Goal: Check status: Check status

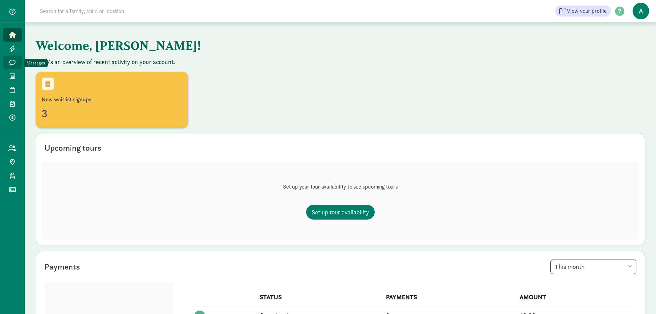
click at [11, 59] on icon at bounding box center [12, 62] width 6 height 6
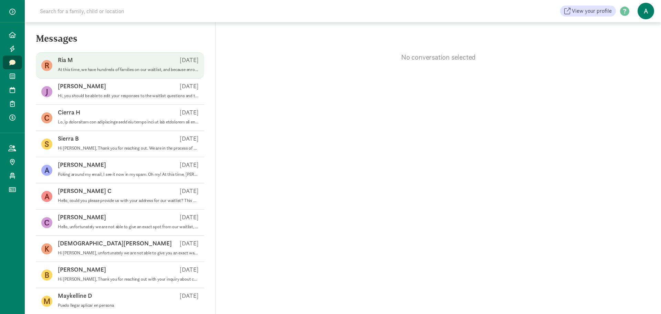
click at [139, 69] on p "At this time, we have hundreds of families on our waitlist, and because enrollm…" at bounding box center [128, 70] width 141 height 6
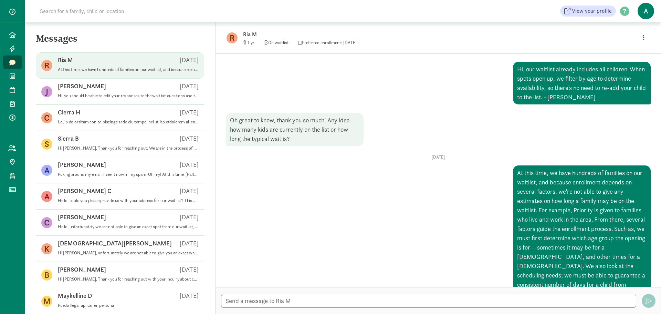
scroll to position [209, 0]
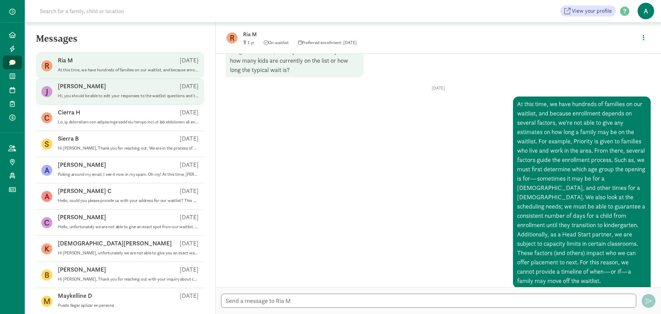
click at [133, 94] on p "Hi, you should be able to edit your responses to the waitlist questions and tha…" at bounding box center [128, 96] width 141 height 6
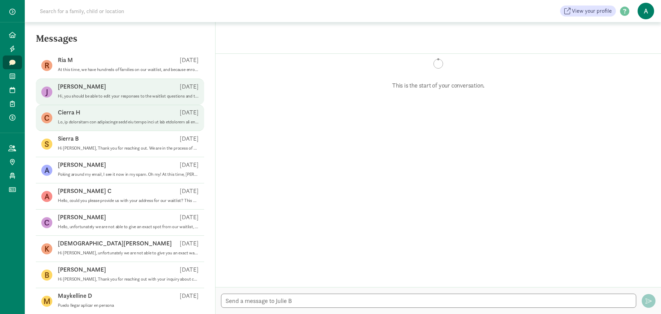
scroll to position [280, 0]
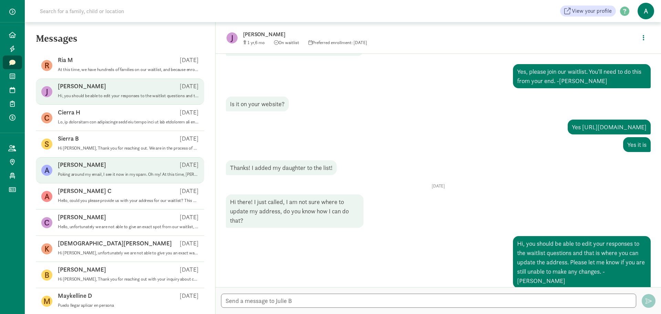
click at [134, 164] on div "[PERSON_NAME] [DATE]" at bounding box center [128, 165] width 141 height 11
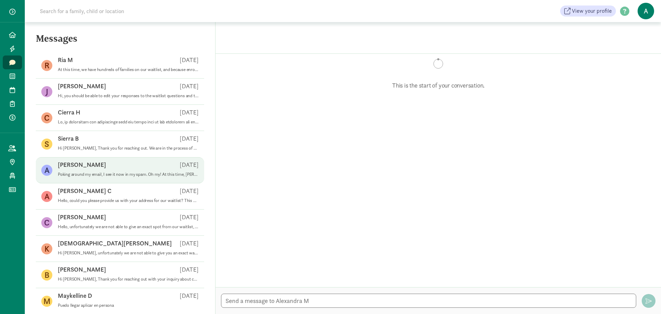
scroll to position [44, 0]
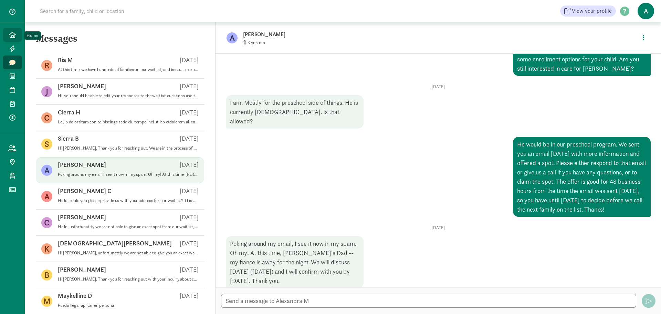
click at [13, 36] on icon at bounding box center [12, 35] width 7 height 6
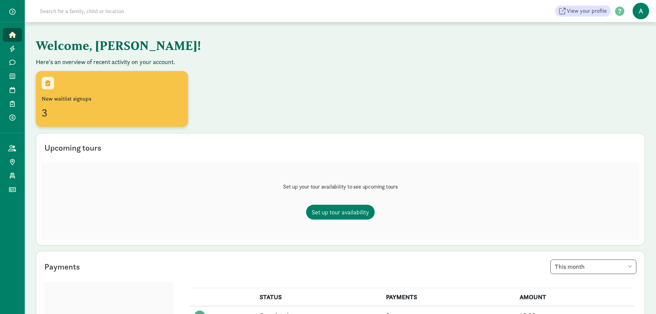
click at [147, 108] on div "3" at bounding box center [112, 112] width 140 height 17
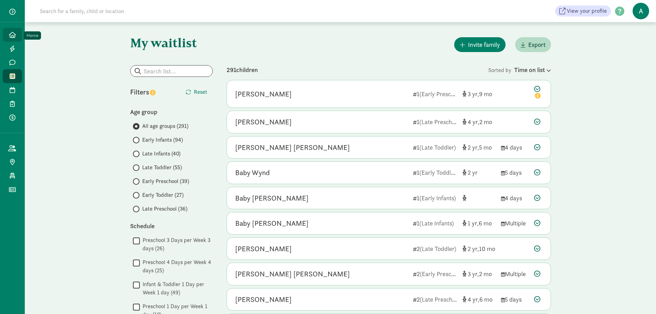
click at [15, 34] on icon at bounding box center [12, 35] width 7 height 6
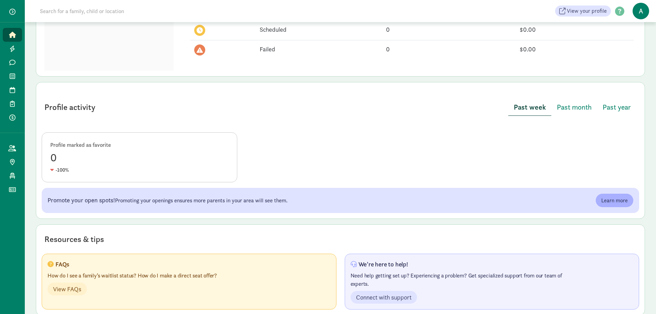
scroll to position [281, 0]
